Goal: Task Accomplishment & Management: Use online tool/utility

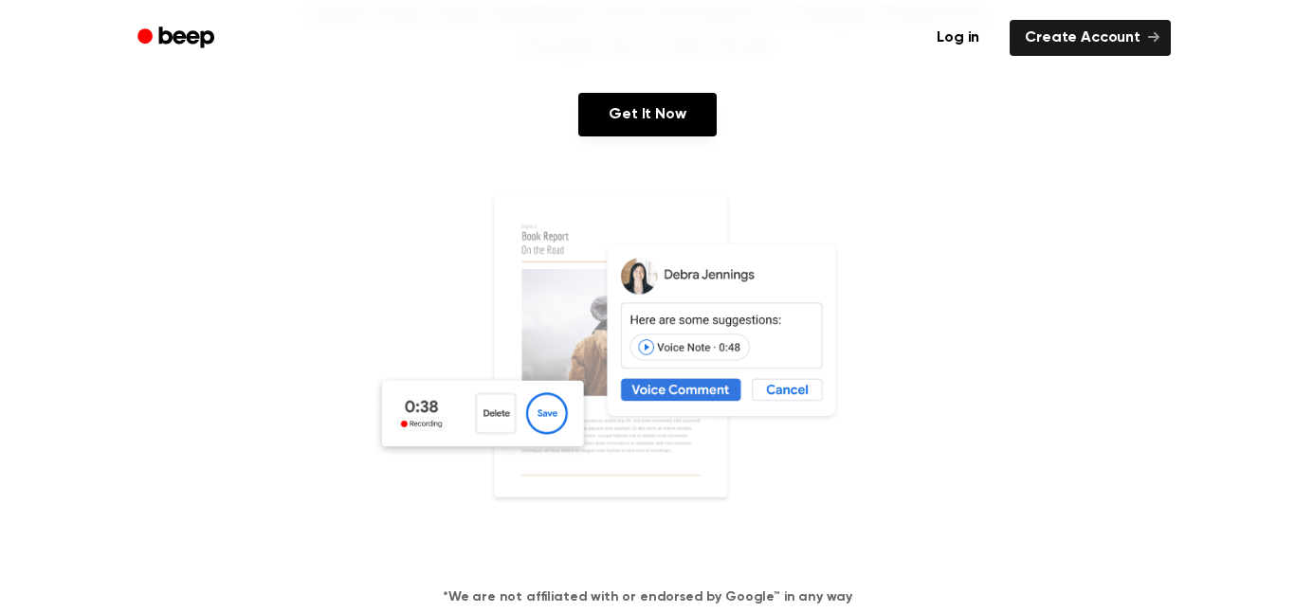
scroll to position [242, 0]
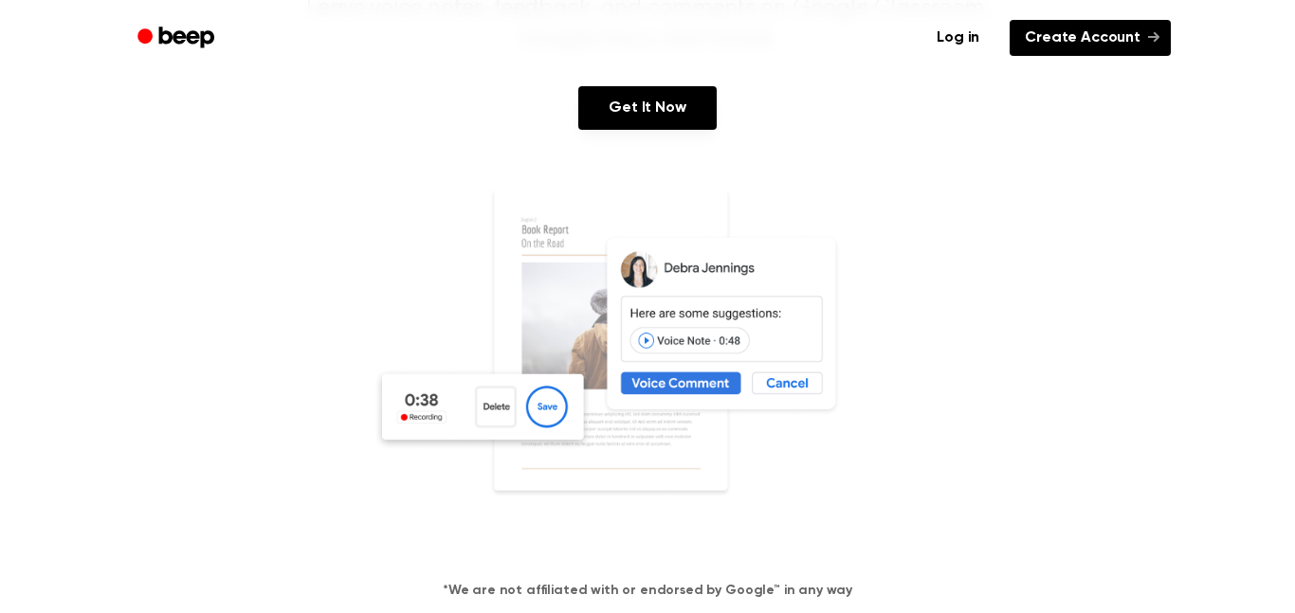
click at [1106, 53] on link "Create Account" at bounding box center [1090, 38] width 161 height 36
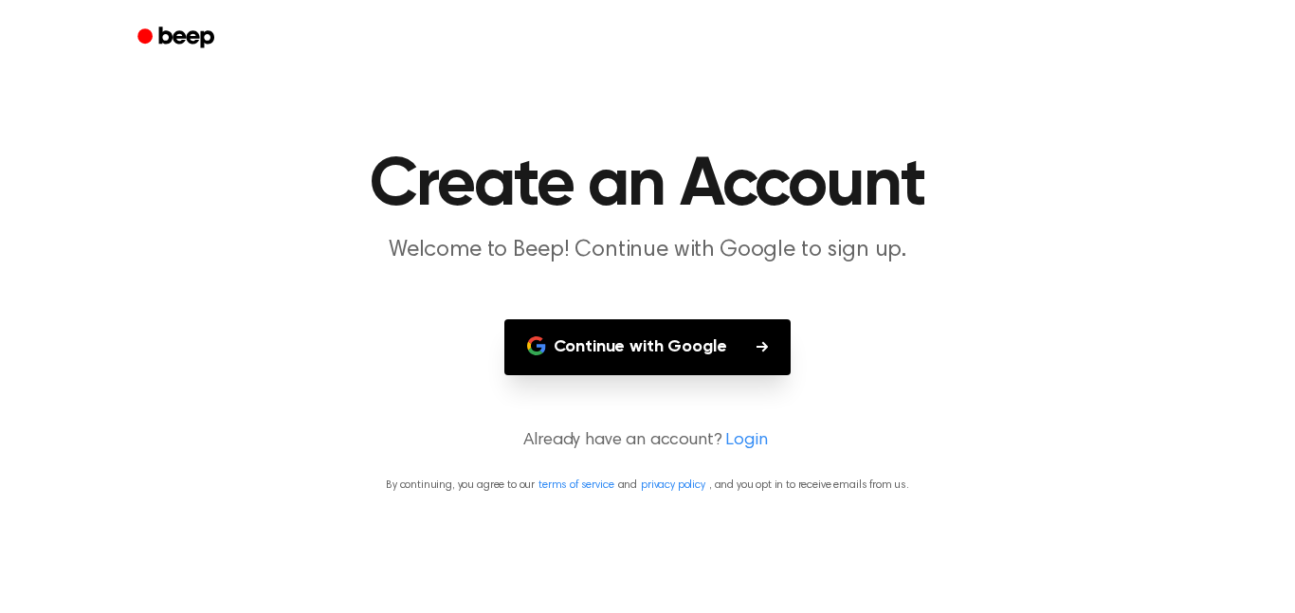
click at [704, 336] on button "Continue with Google" at bounding box center [647, 348] width 287 height 56
click at [679, 345] on button "Continue with Google" at bounding box center [647, 348] width 287 height 56
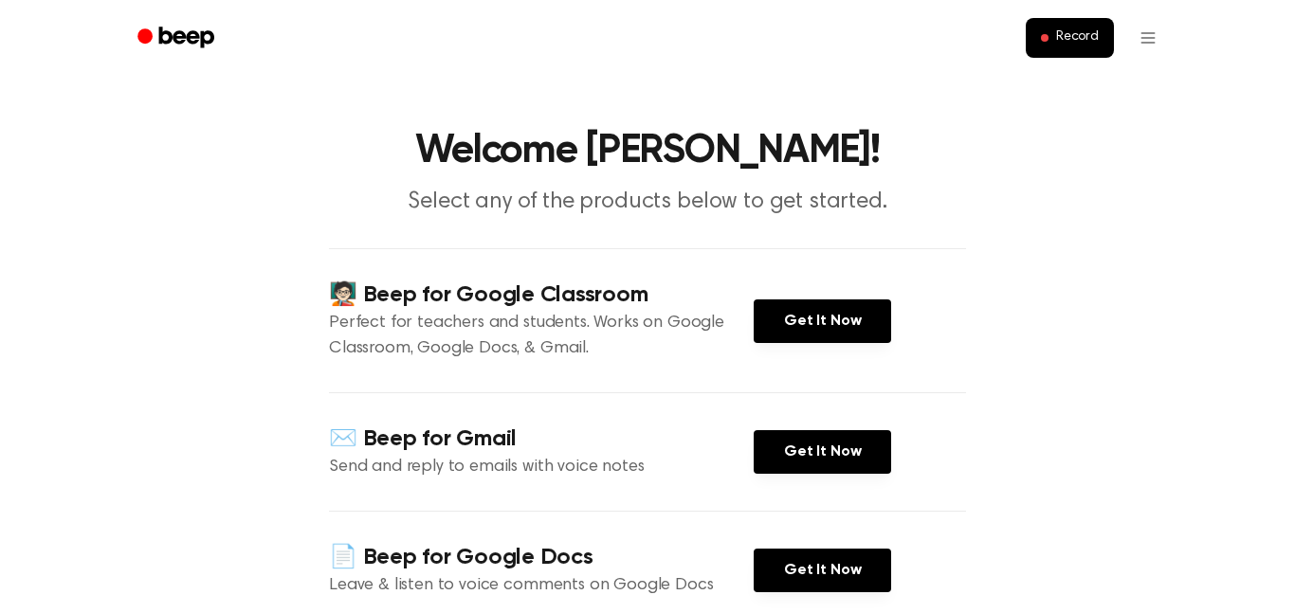
scroll to position [14, 0]
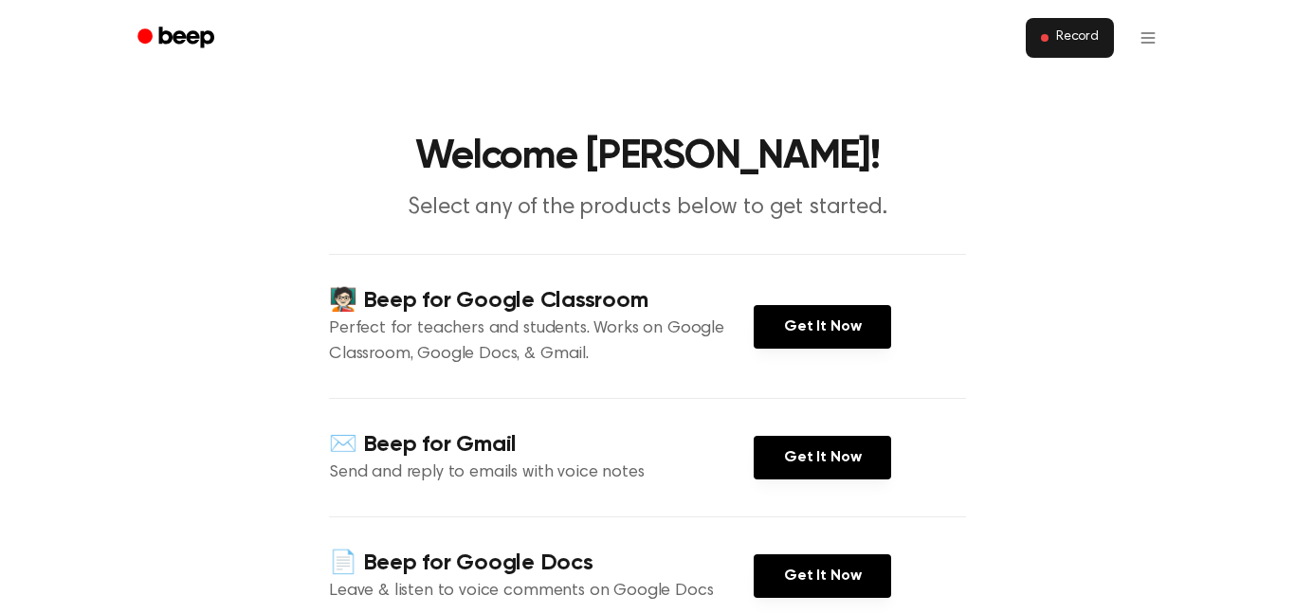
click at [1061, 54] on button "Record" at bounding box center [1070, 38] width 88 height 40
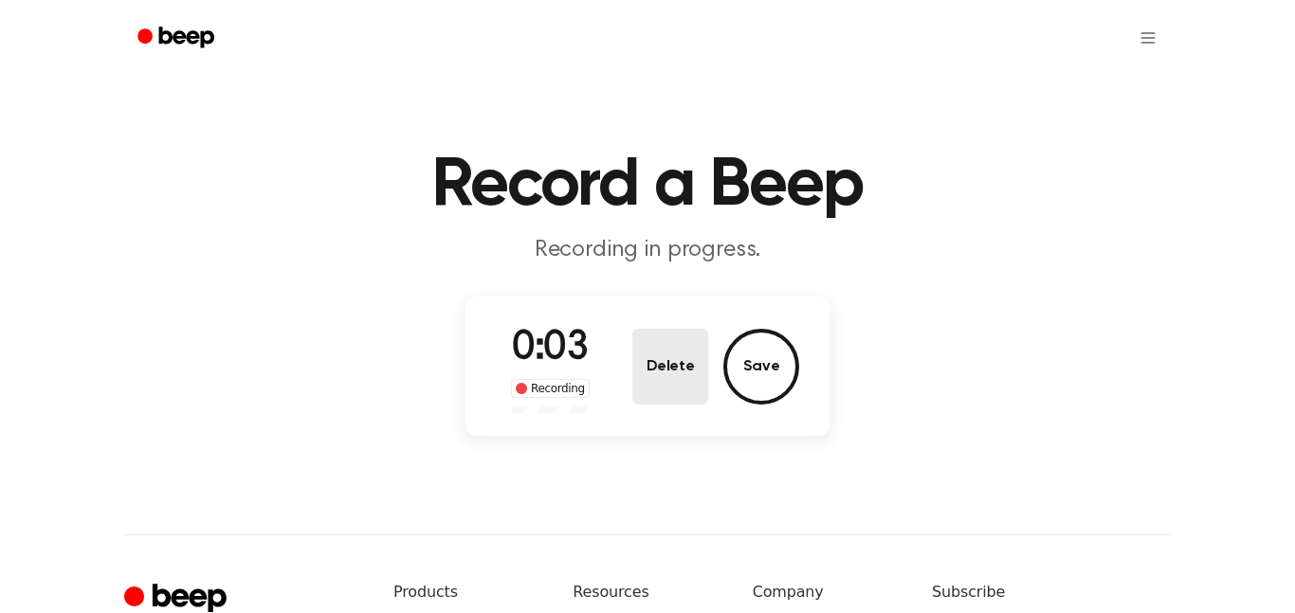
click at [653, 359] on button "Delete" at bounding box center [670, 367] width 76 height 76
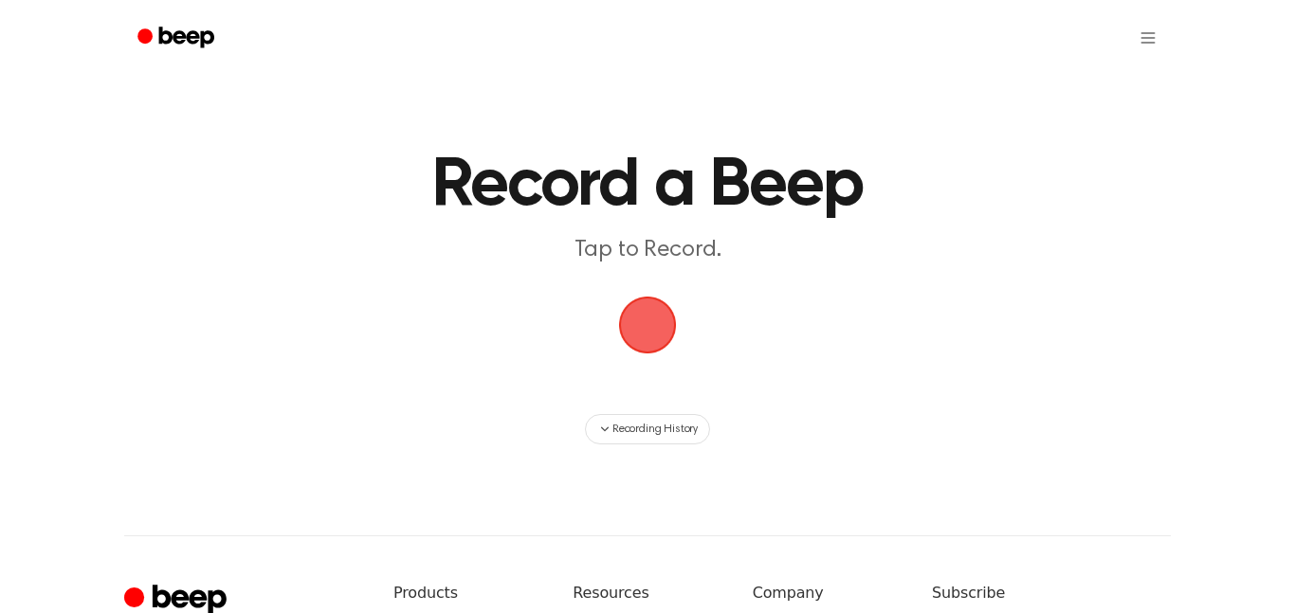
click at [658, 337] on span "button" at bounding box center [647, 324] width 73 height 73
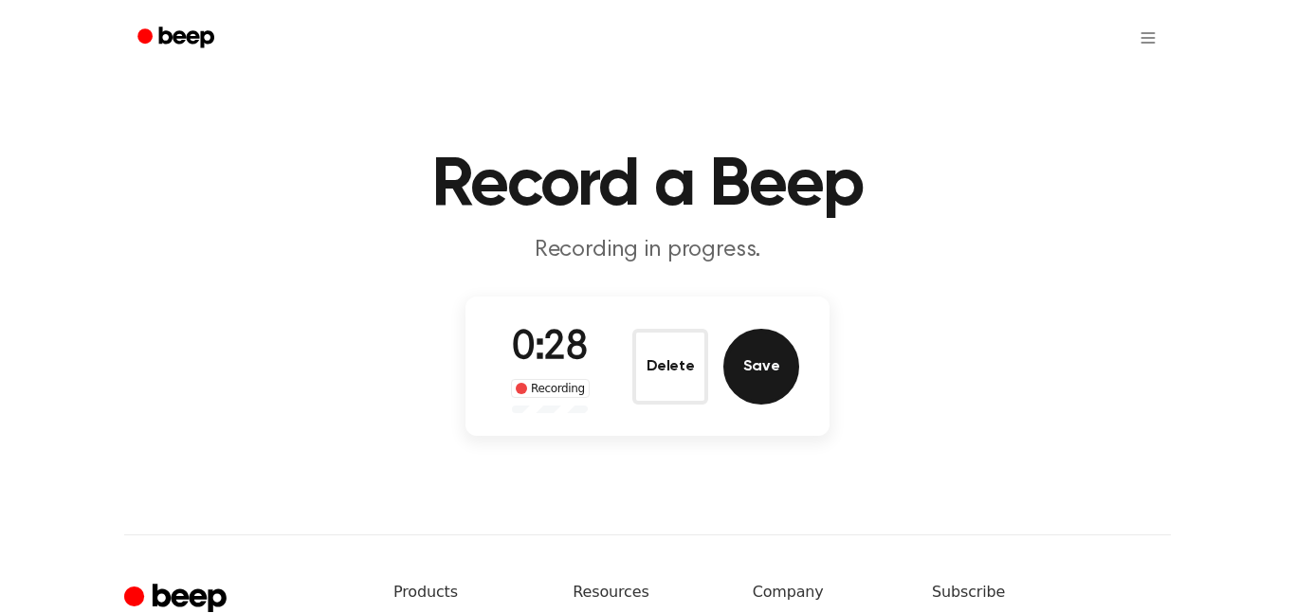
click at [772, 363] on button "Save" at bounding box center [761, 367] width 76 height 76
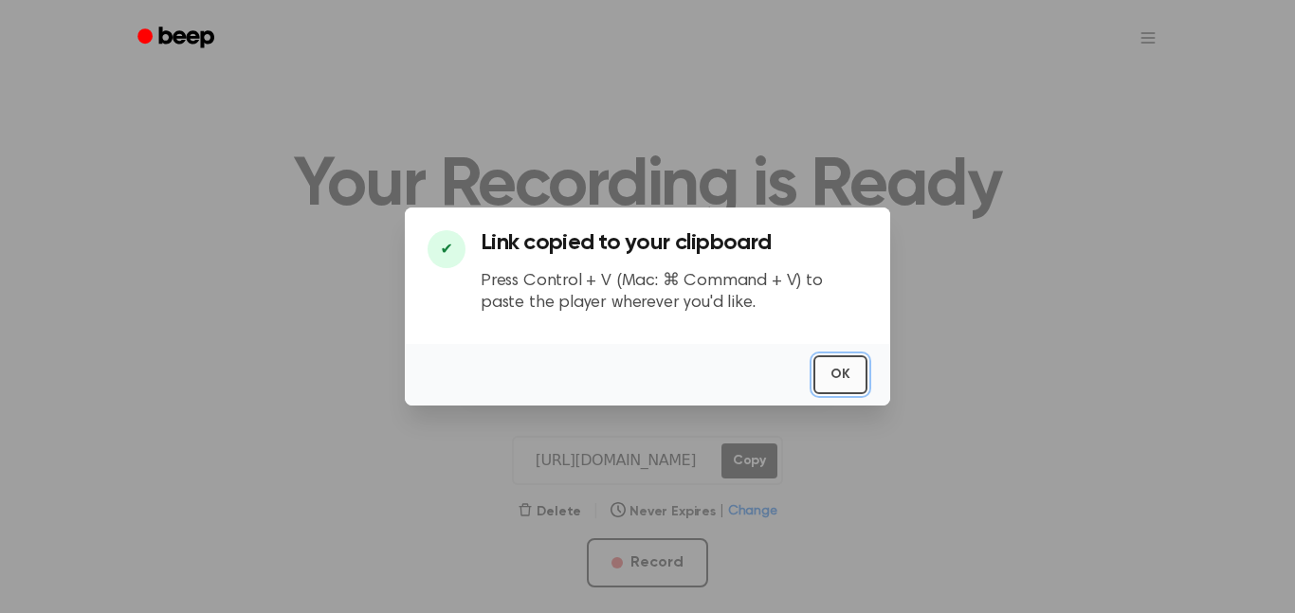
click at [841, 365] on button "OK" at bounding box center [840, 375] width 54 height 39
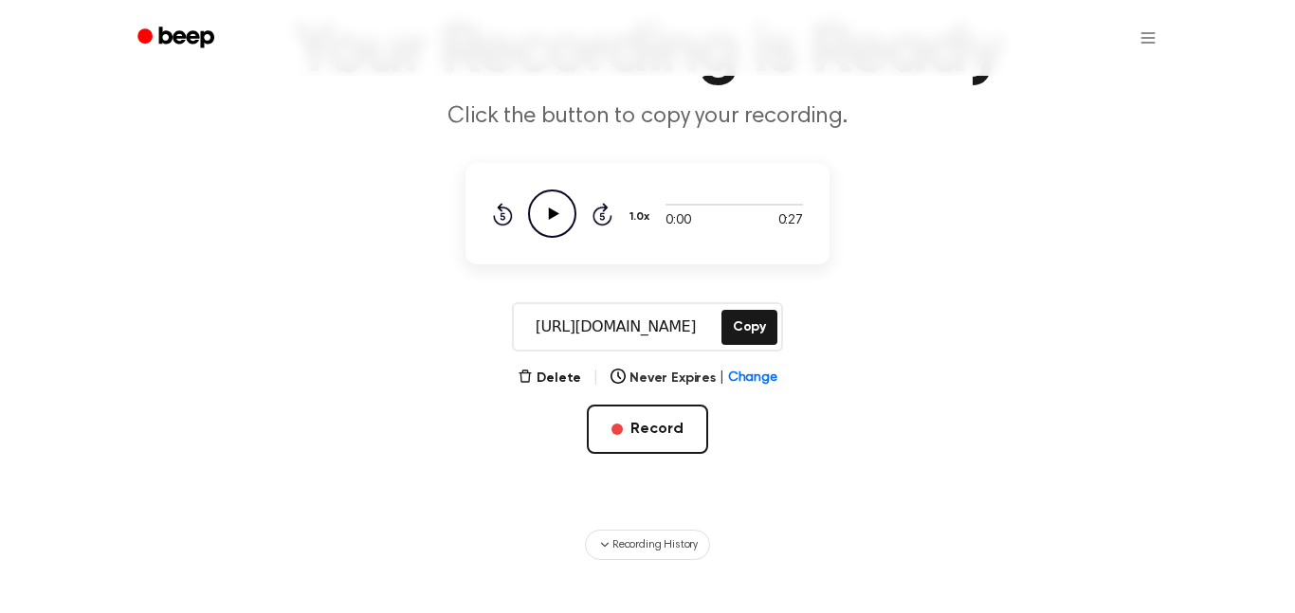
scroll to position [152, 0]
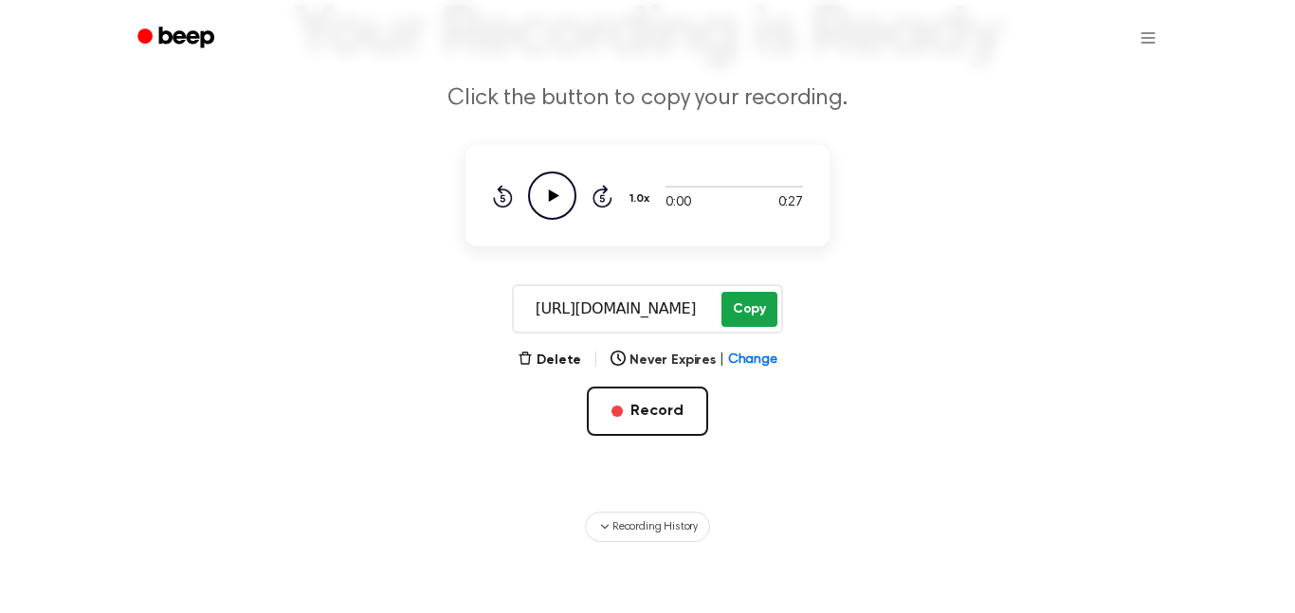
click at [742, 314] on button "Copy" at bounding box center [749, 309] width 56 height 35
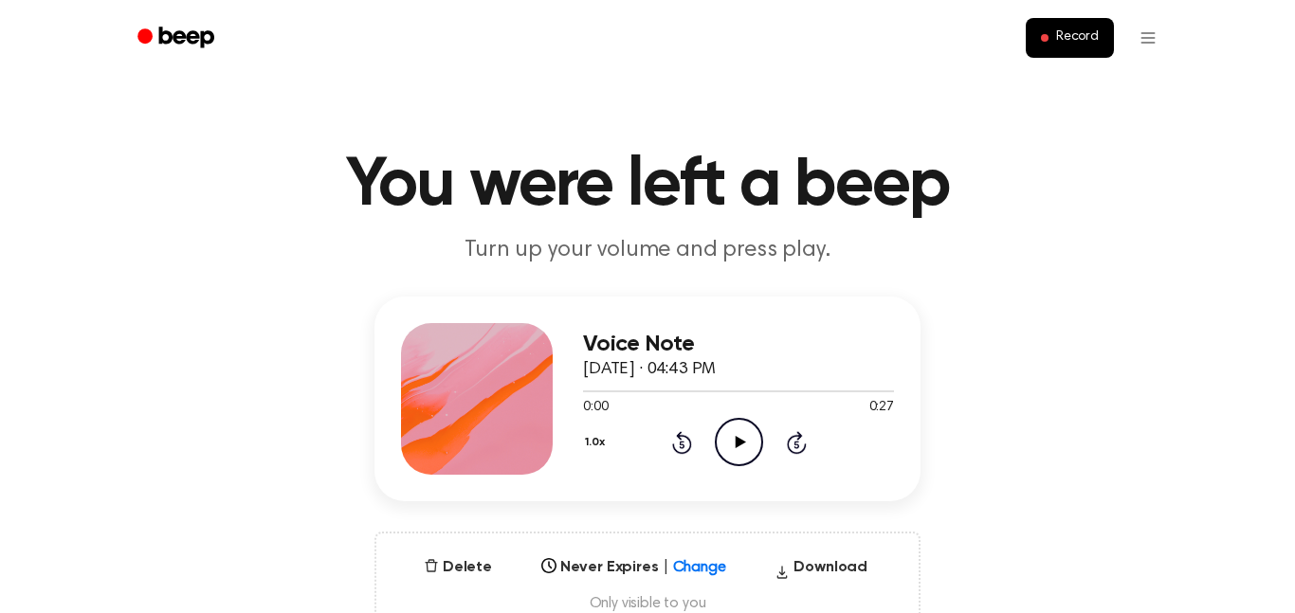
click at [725, 440] on icon "Play Audio" at bounding box center [739, 442] width 48 height 48
click at [1050, 46] on button "Record" at bounding box center [1070, 38] width 88 height 40
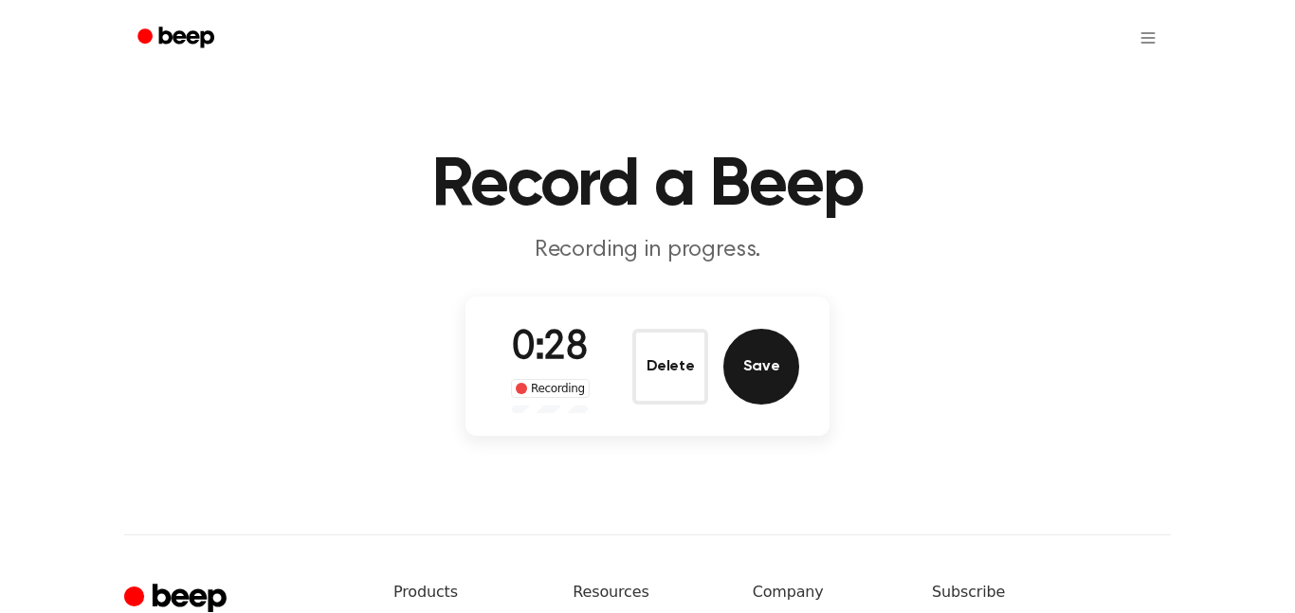
click at [760, 374] on button "Save" at bounding box center [761, 367] width 76 height 76
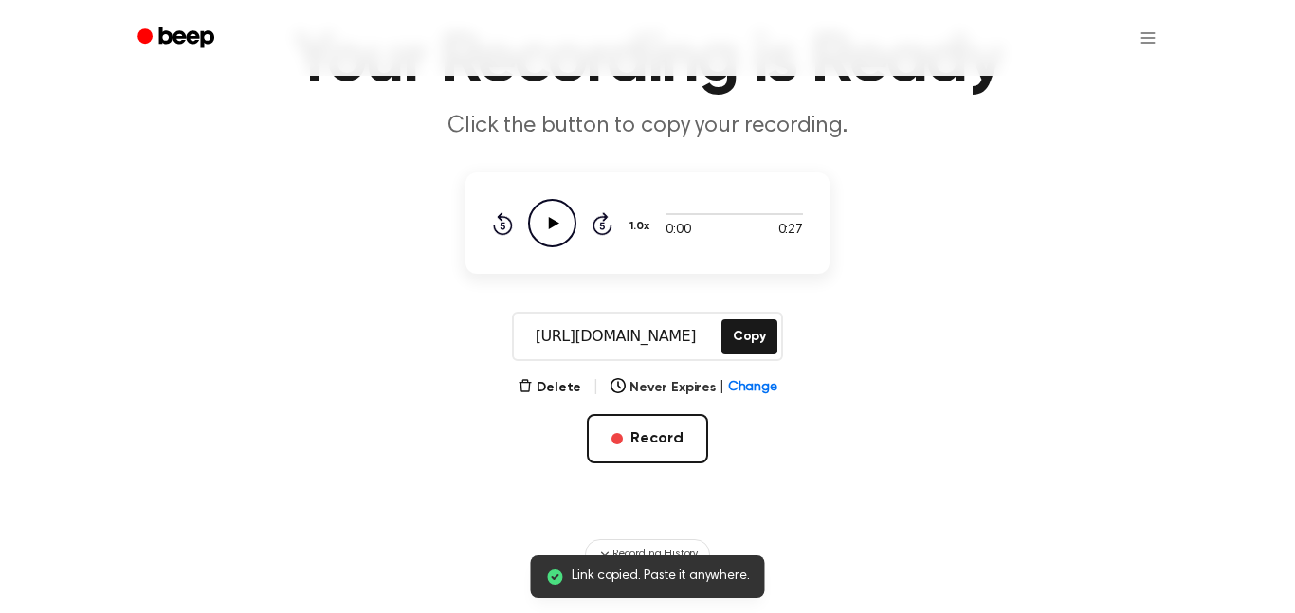
scroll to position [125, 0]
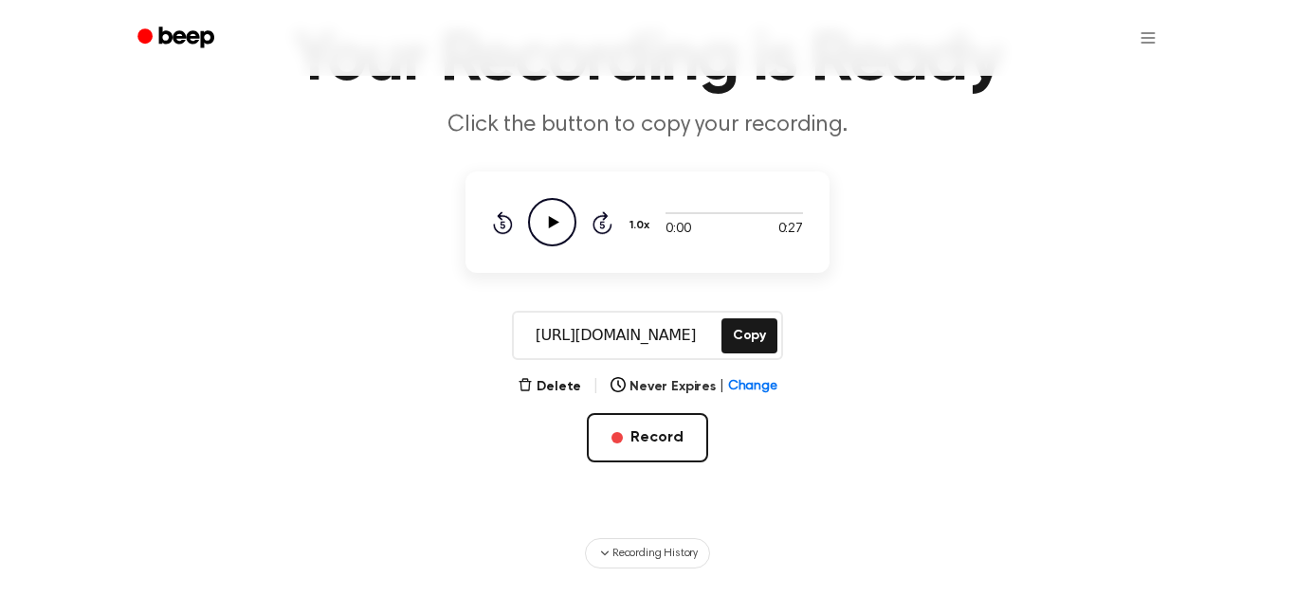
click at [551, 216] on icon "Play Audio" at bounding box center [552, 222] width 48 height 48
